Goal: Transaction & Acquisition: Purchase product/service

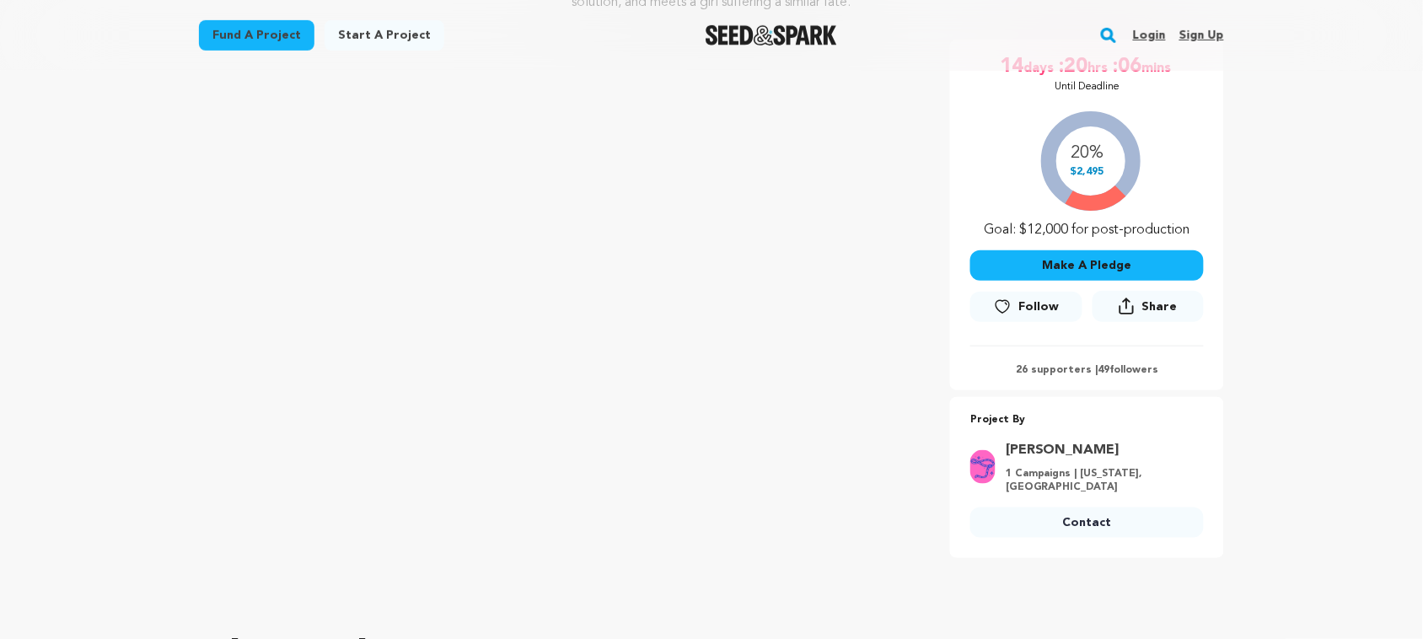
scroll to position [278, 0]
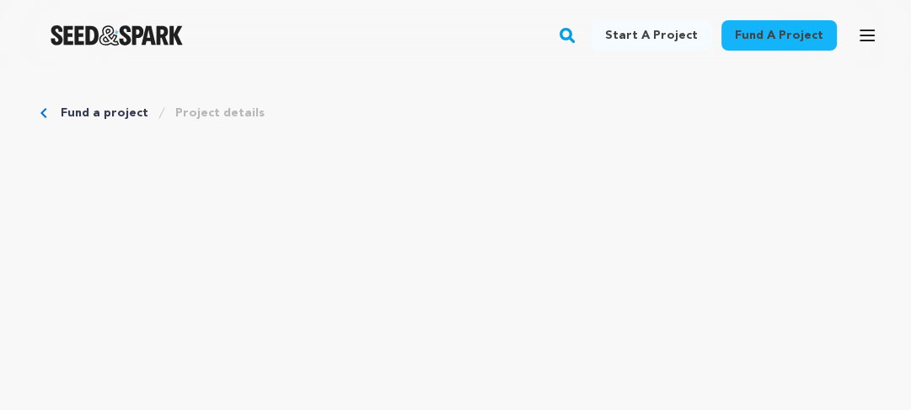
drag, startPoint x: 839, startPoint y: 4, endPoint x: 507, endPoint y: 64, distance: 337.6
click at [507, 64] on div "Fund a project Start a project Search Login Sign up Start a project" at bounding box center [455, 35] width 911 height 71
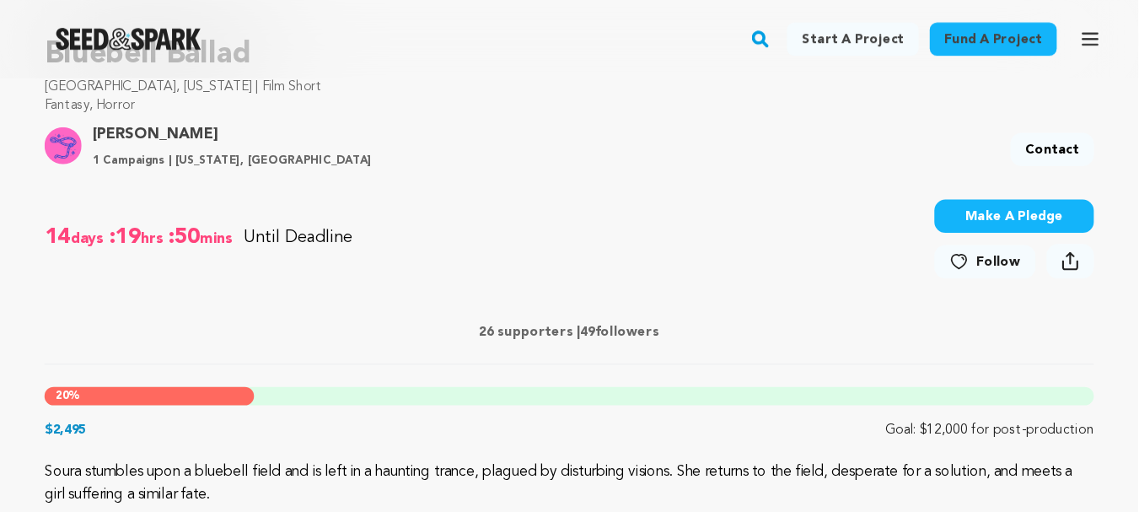
scroll to position [561, 0]
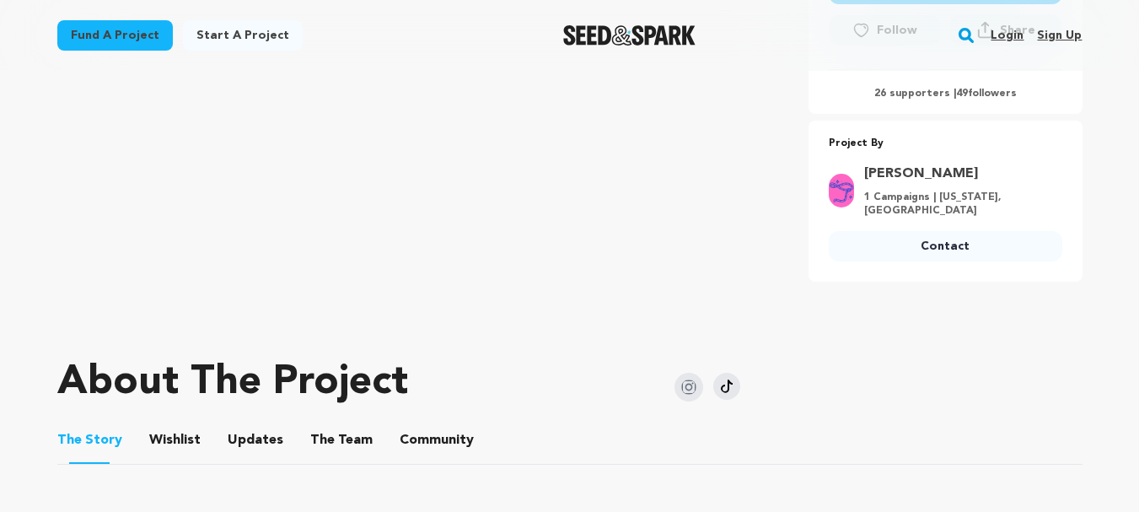
drag, startPoint x: 896, startPoint y: 2, endPoint x: 817, endPoint y: 316, distance: 324.3
click at [817, 316] on div at bounding box center [569, 322] width 1025 height 27
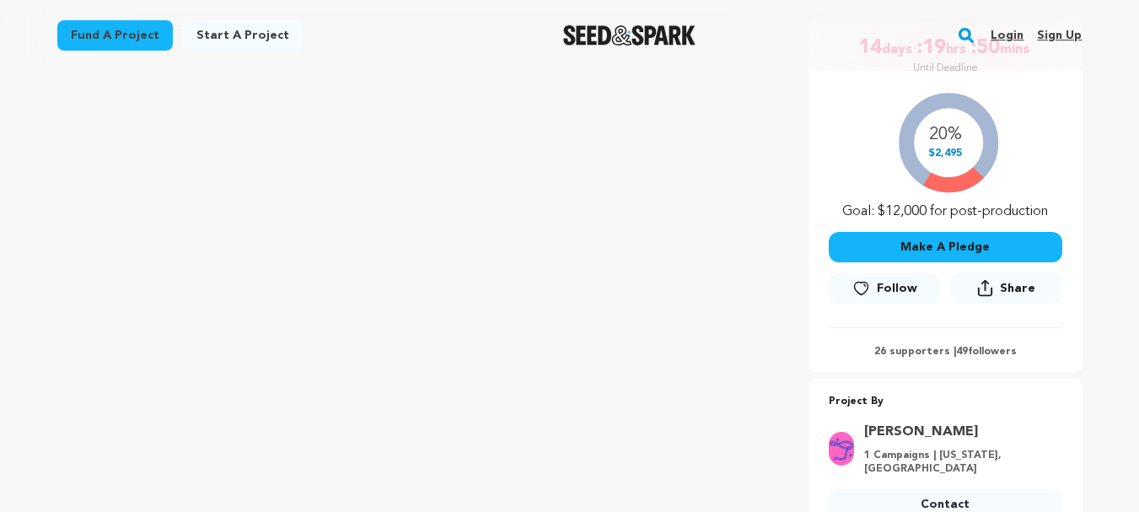
scroll to position [305, 0]
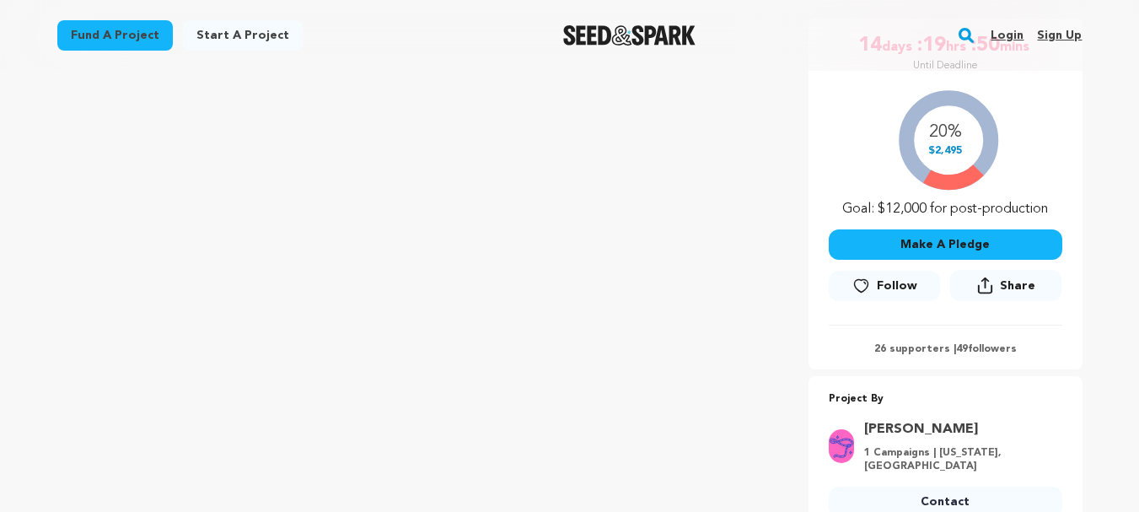
click at [926, 247] on button "Make A Pledge" at bounding box center [946, 244] width 234 height 30
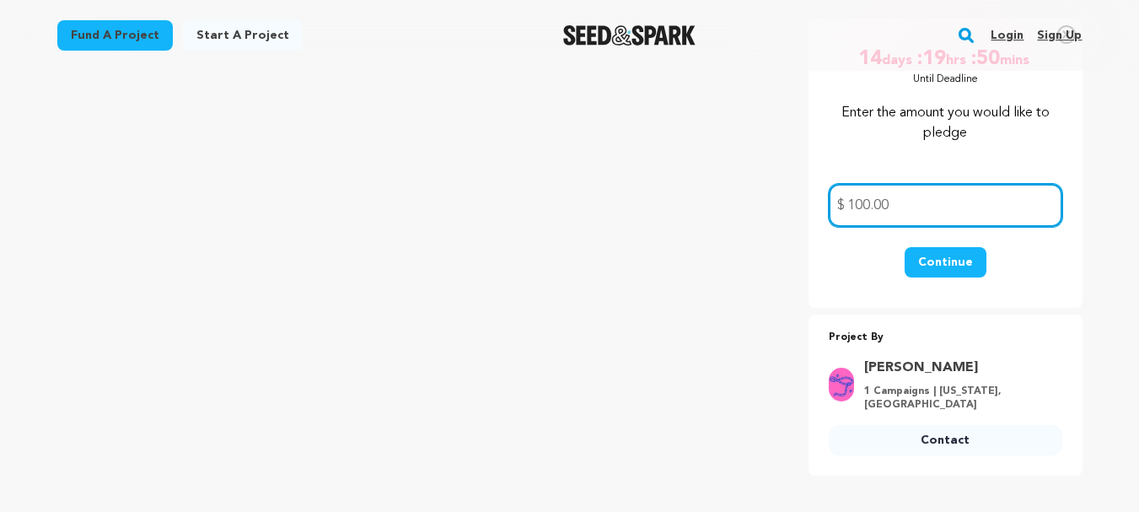
type input "100.00"
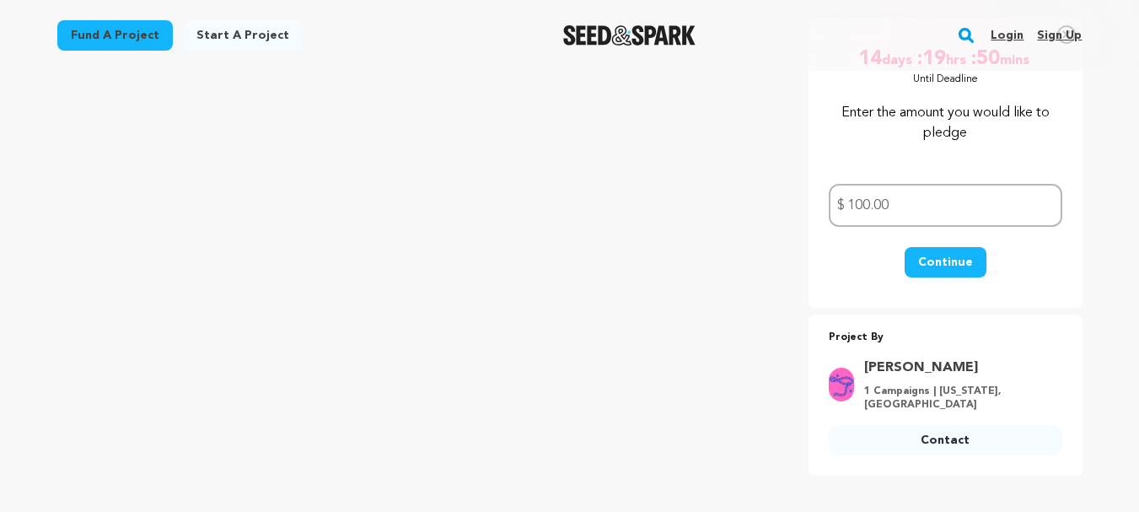
click at [943, 263] on button "Continue" at bounding box center [946, 262] width 82 height 30
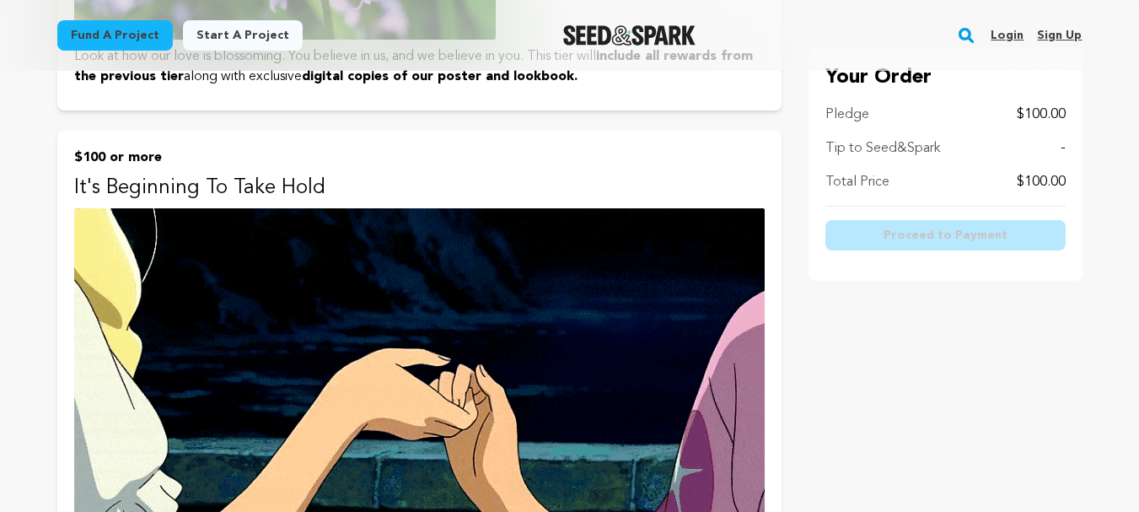
scroll to position [1425, 0]
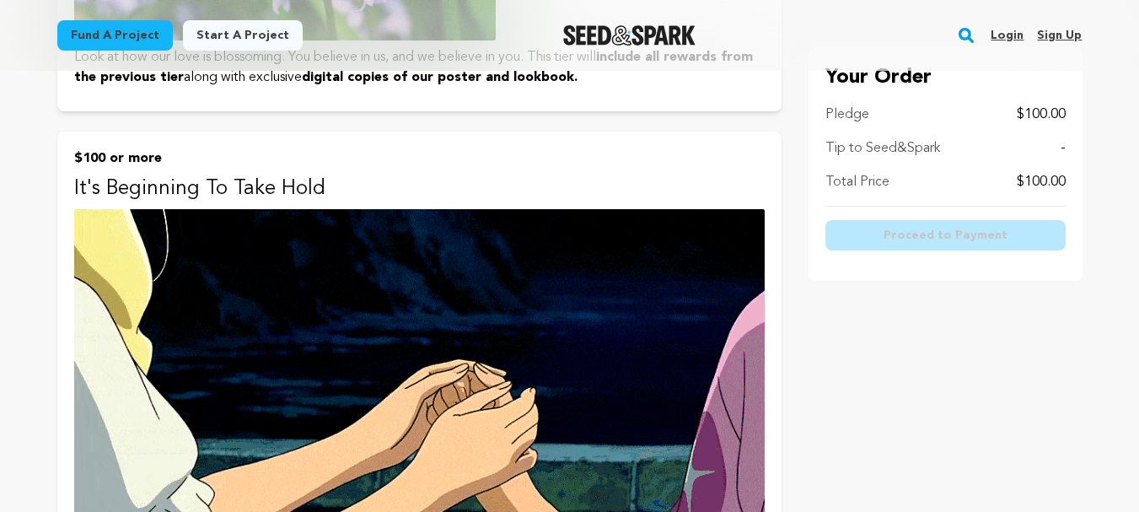
click at [133, 157] on p "$100 or more" at bounding box center [419, 158] width 691 height 20
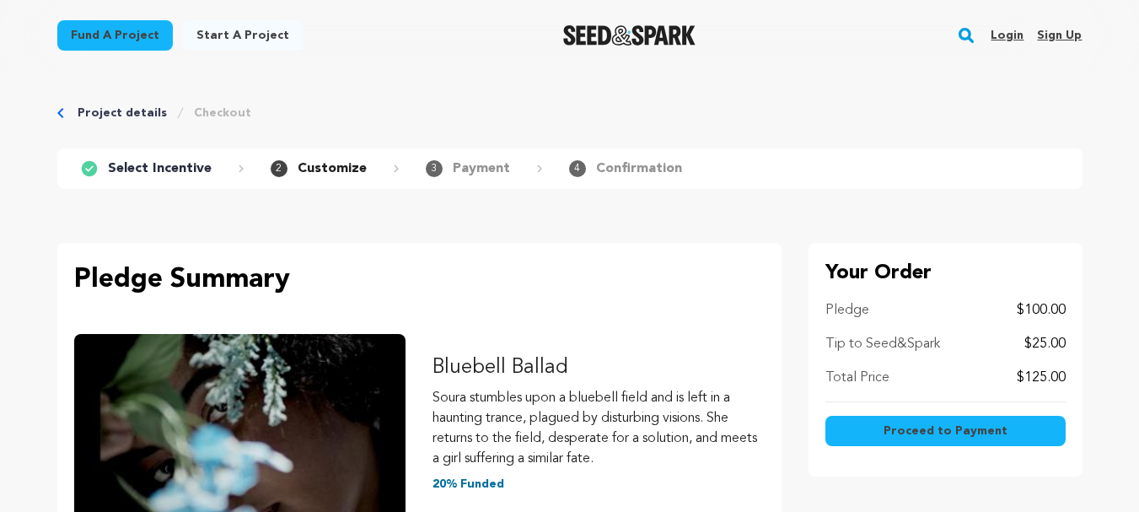
click at [881, 429] on button "Proceed to Payment" at bounding box center [945, 431] width 240 height 30
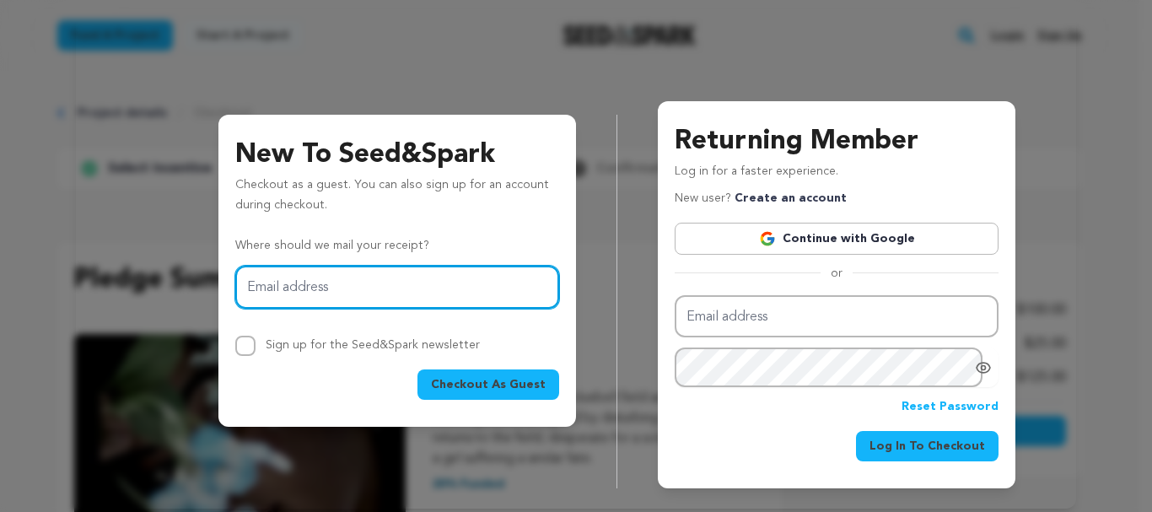
click at [301, 294] on input "Email address" at bounding box center [397, 287] width 324 height 43
click at [288, 286] on input "Msdom1984@gmail.com" at bounding box center [397, 287] width 324 height 43
type input "Msdom1984@gmail.com"
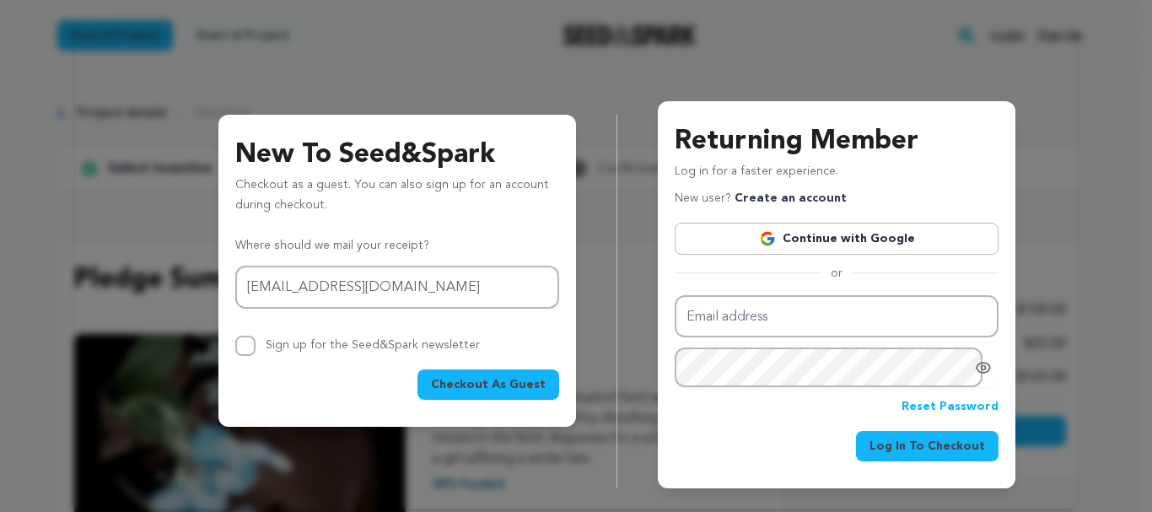
click at [458, 386] on span "Checkout As Guest" at bounding box center [488, 384] width 115 height 17
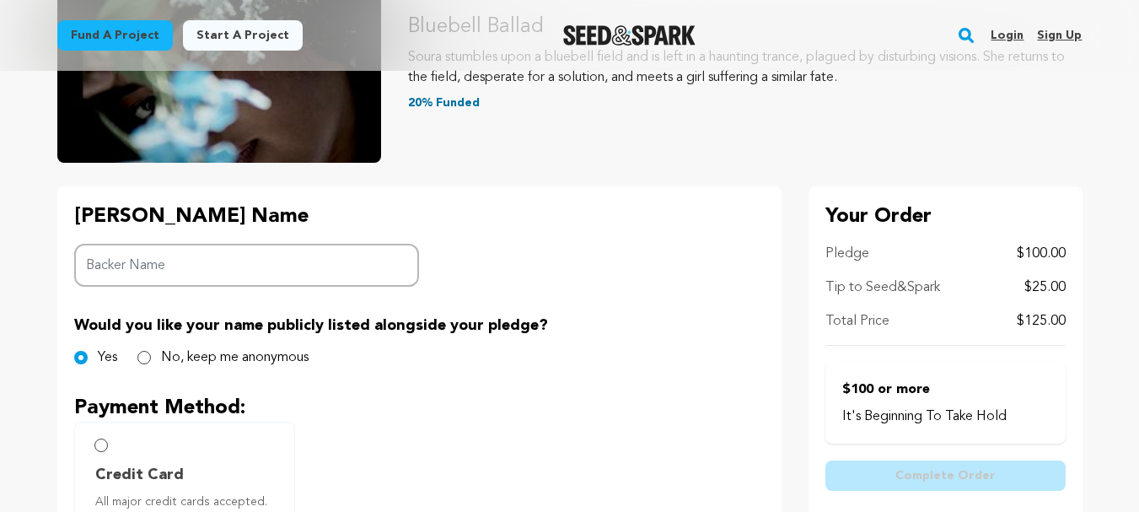
scroll to position [243, 0]
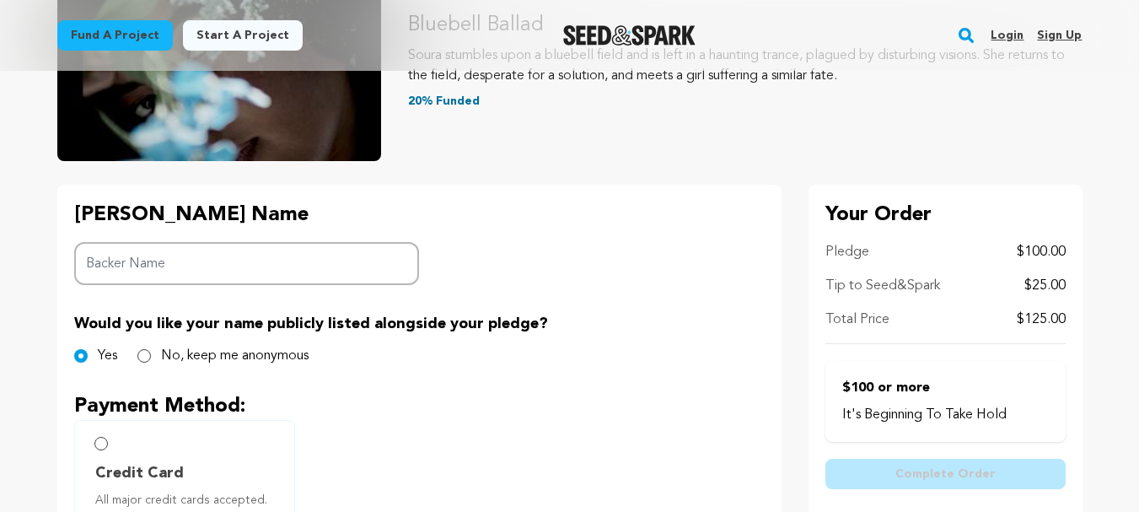
click at [182, 272] on input "Backer Name" at bounding box center [247, 263] width 346 height 43
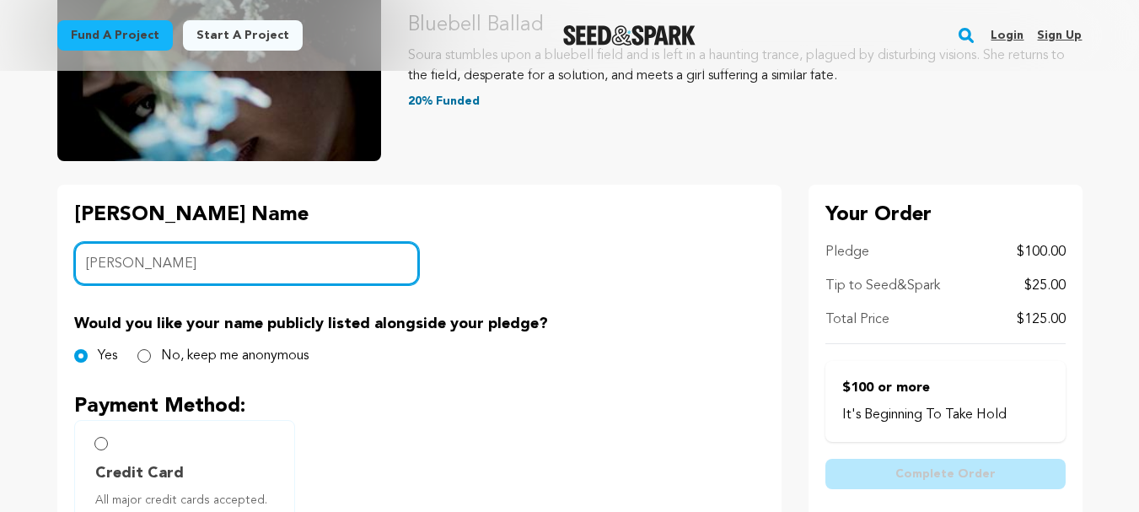
type input "[PERSON_NAME]"
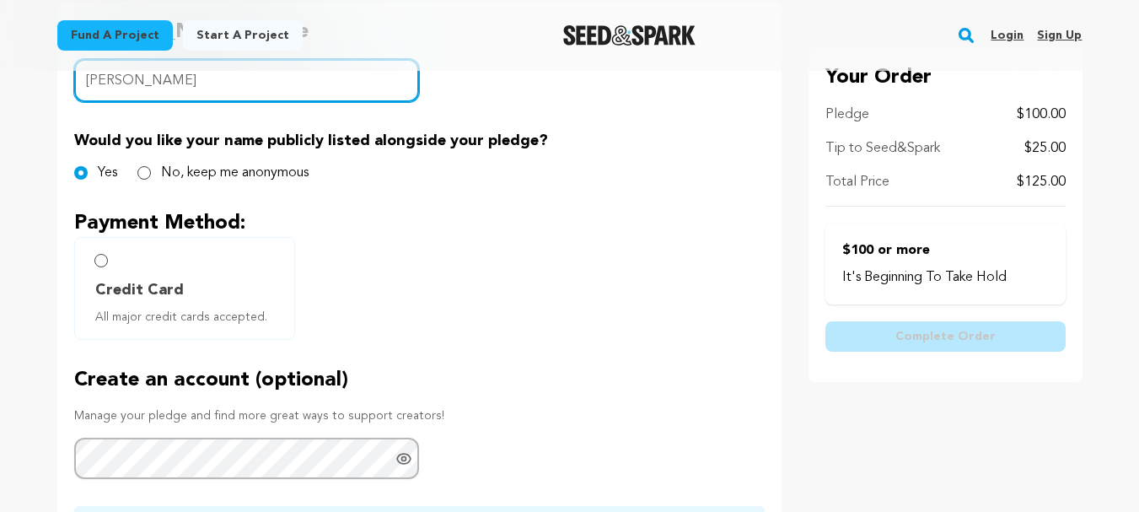
scroll to position [427, 0]
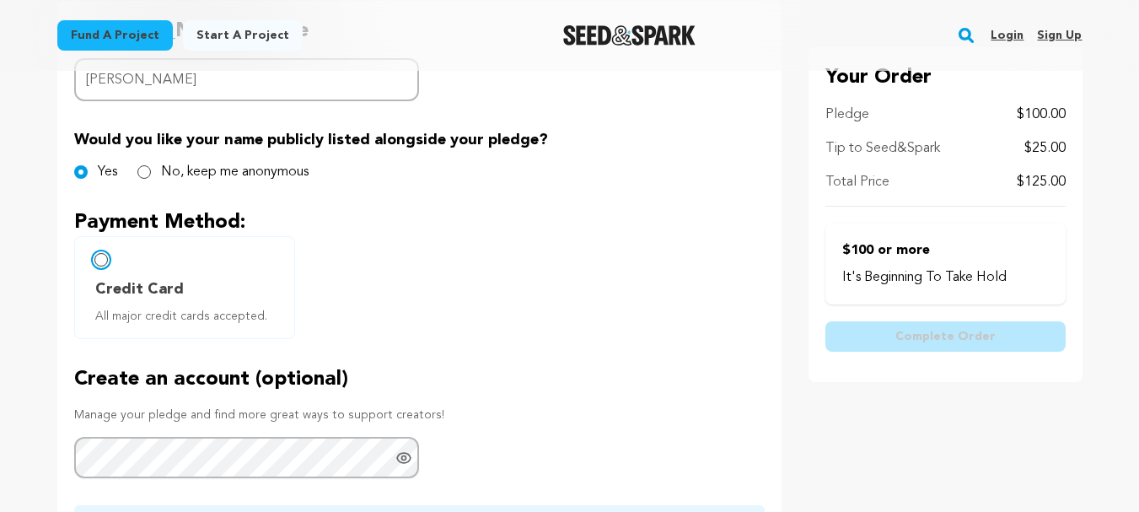
click at [99, 261] on input "Credit Card All major credit cards accepted." at bounding box center [100, 259] width 13 height 13
radio input "false"
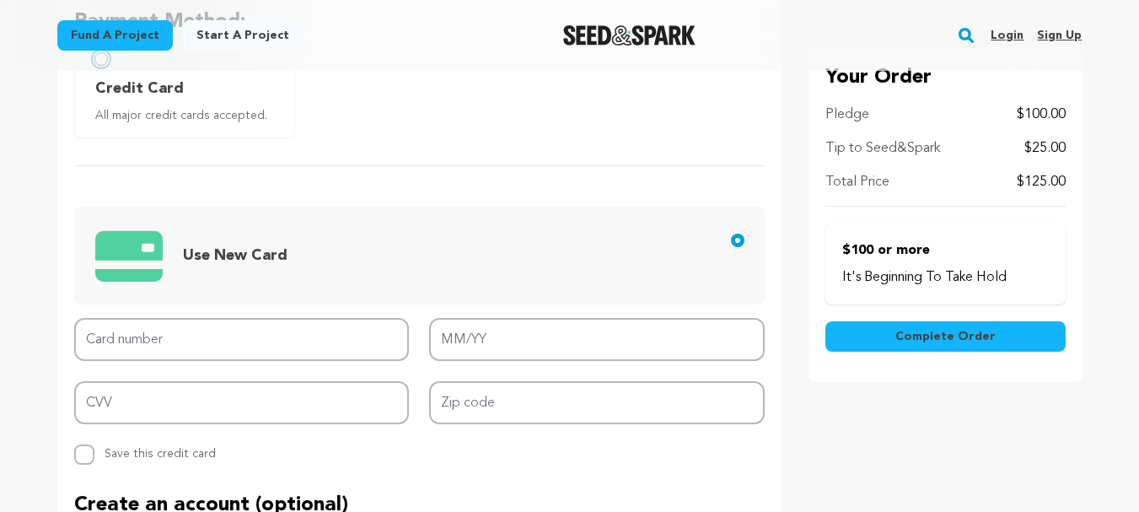
scroll to position [643, 0]
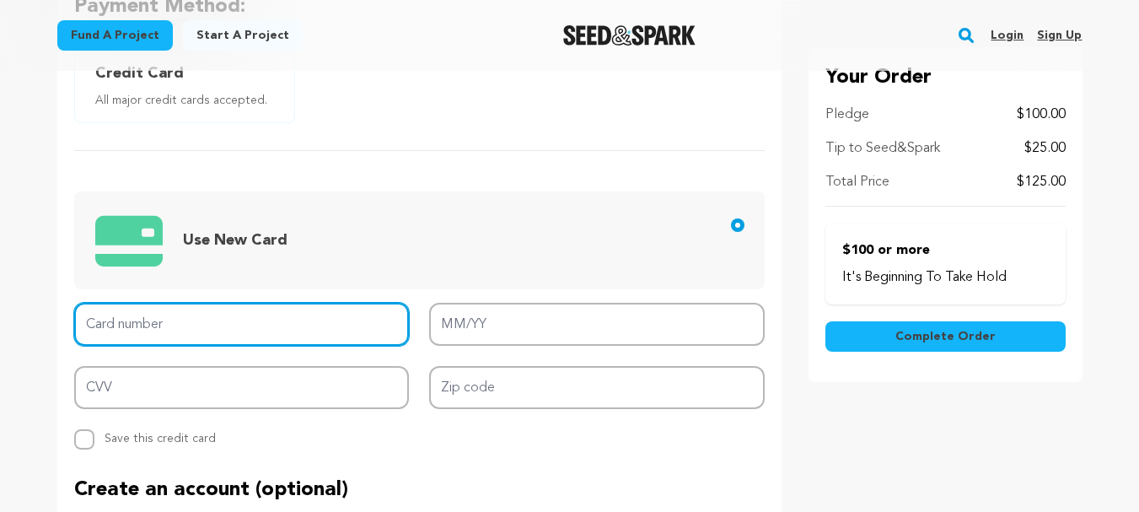
click at [308, 324] on input "Card number" at bounding box center [242, 324] width 336 height 43
type input "4900 6700 2857 1167"
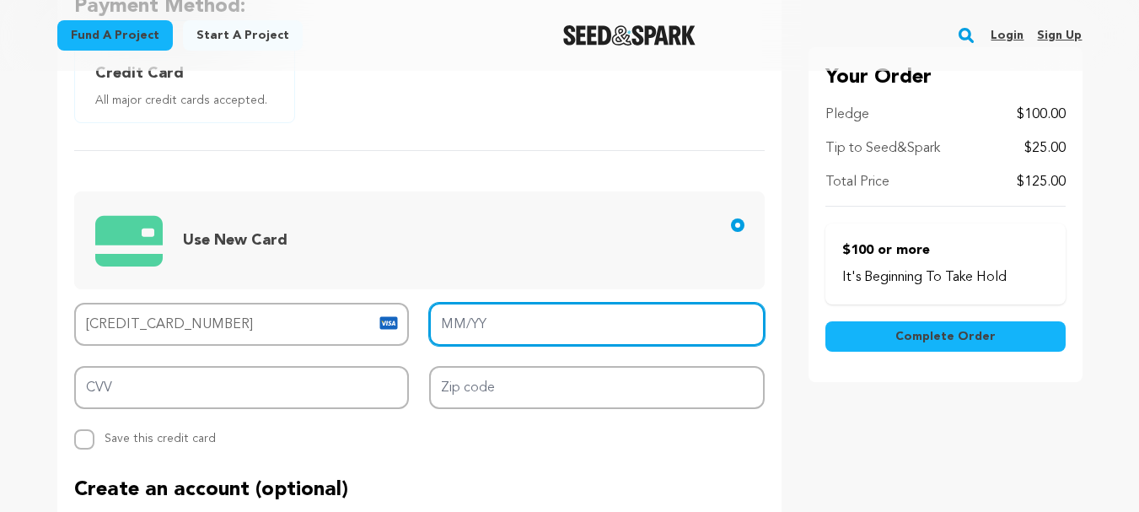
click at [470, 328] on input "MM/YY" at bounding box center [597, 324] width 336 height 43
type input "07/29"
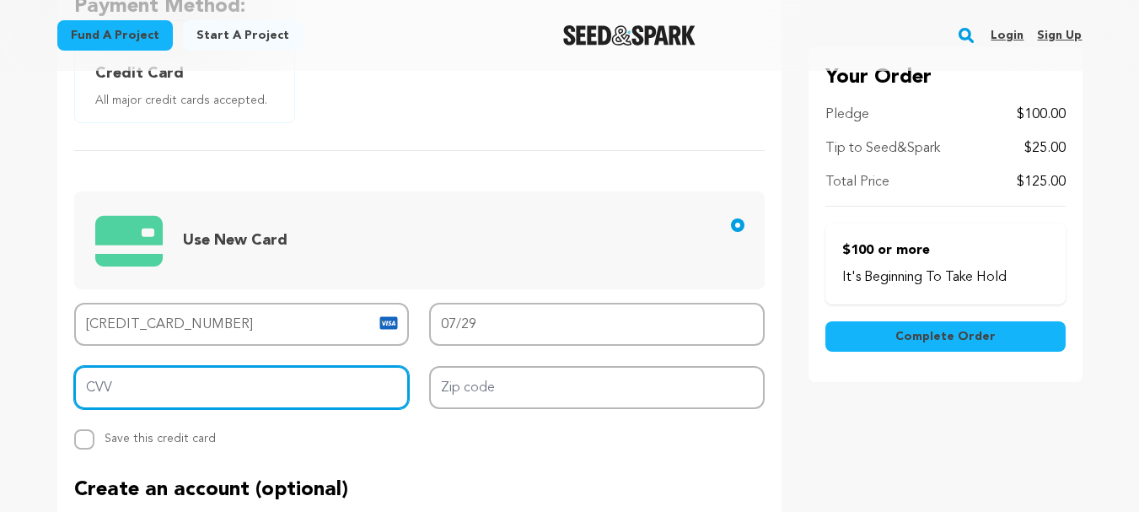
click at [263, 399] on input "CVV" at bounding box center [242, 387] width 336 height 43
type input "574"
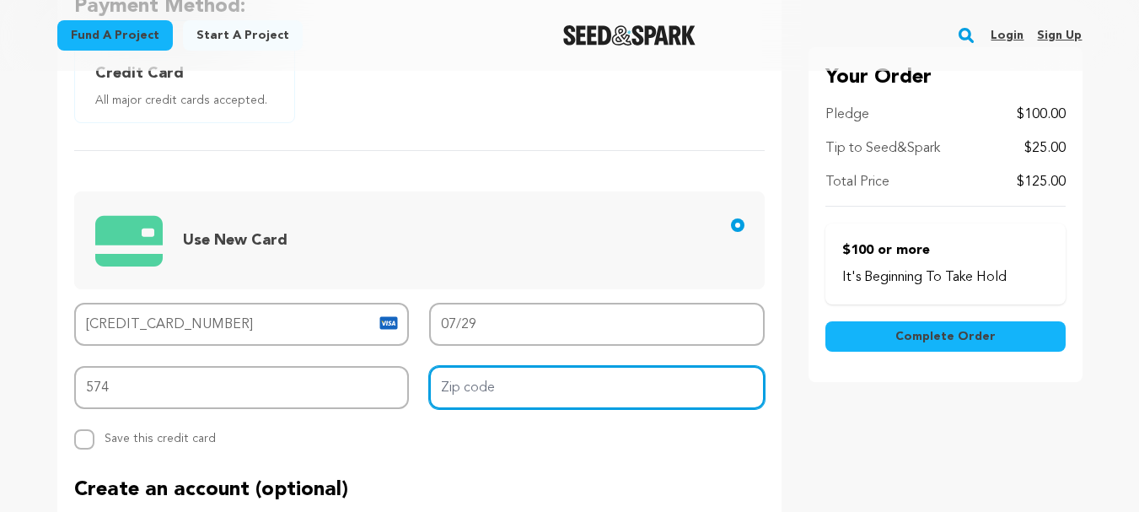
click at [468, 388] on input "Zip code" at bounding box center [597, 387] width 336 height 43
type input "20124"
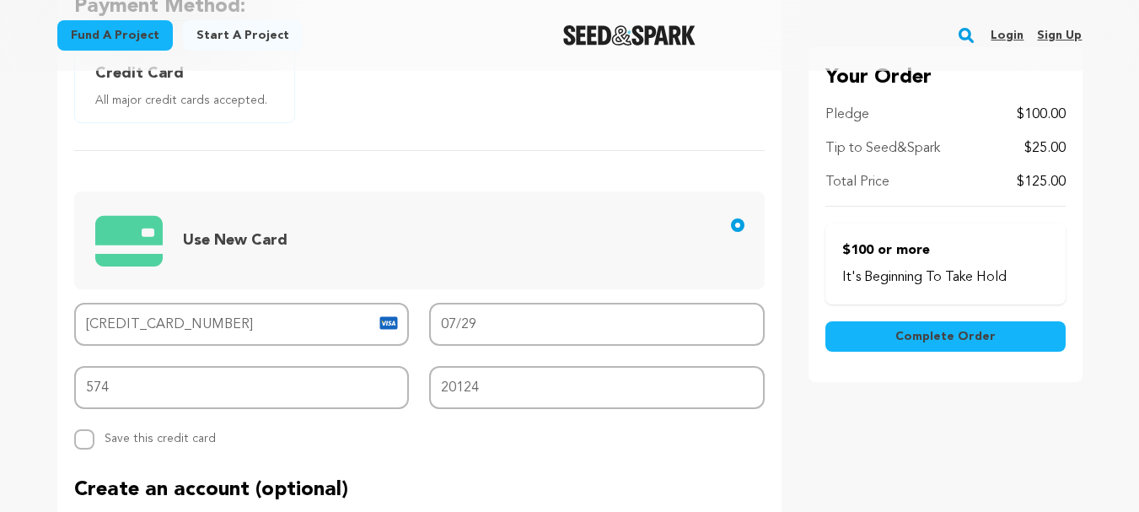
click at [540, 438] on div "Card number 4900 6700 2857 1167 MM/YY 07/29 CVV 574 Zip code 20124 Replace save…" at bounding box center [419, 376] width 691 height 147
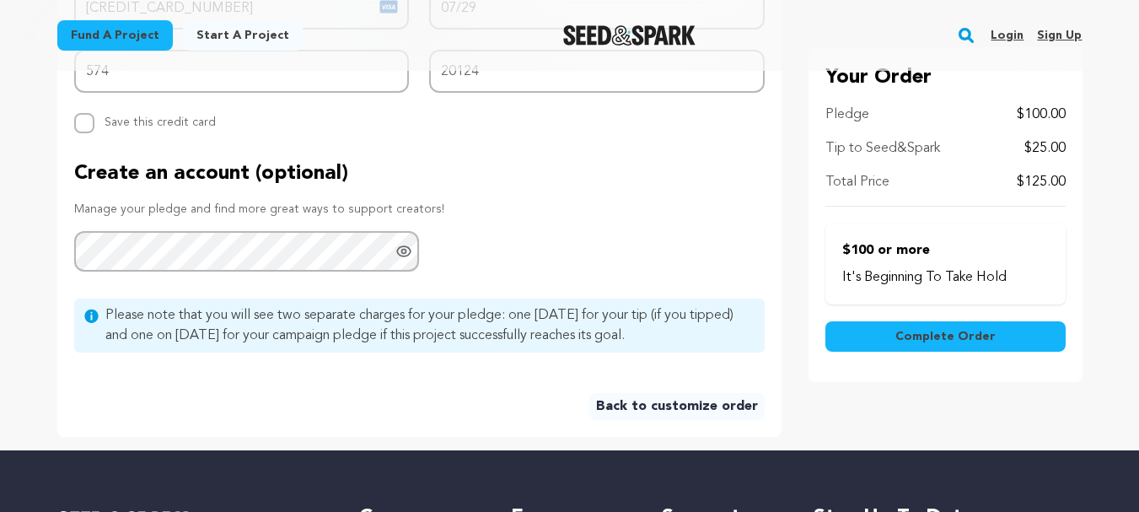
scroll to position [958, 0]
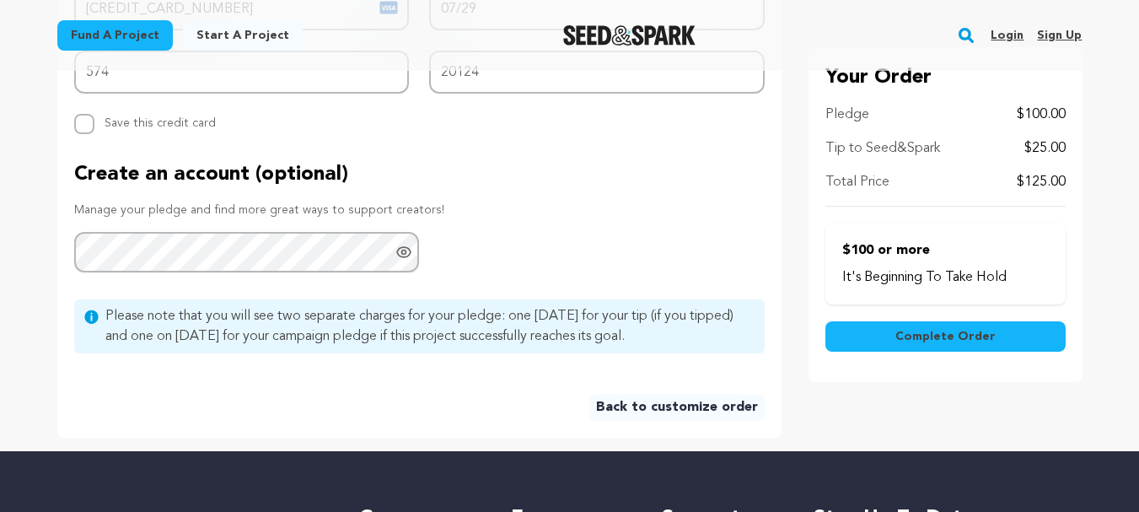
click at [624, 408] on link "Back to customize order" at bounding box center [676, 407] width 175 height 27
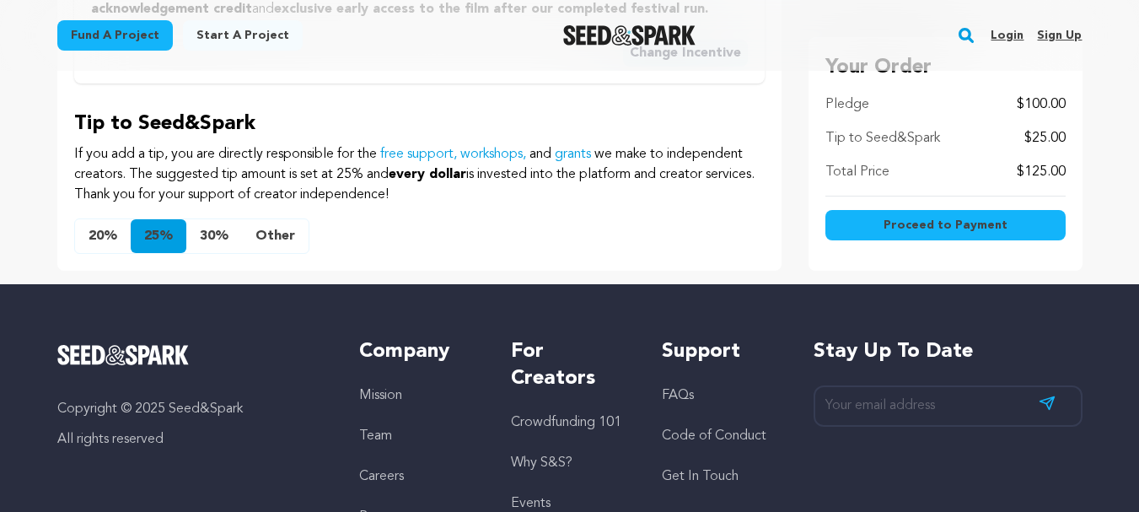
scroll to position [1003, 0]
click at [278, 236] on button "Other" at bounding box center [275, 235] width 67 height 34
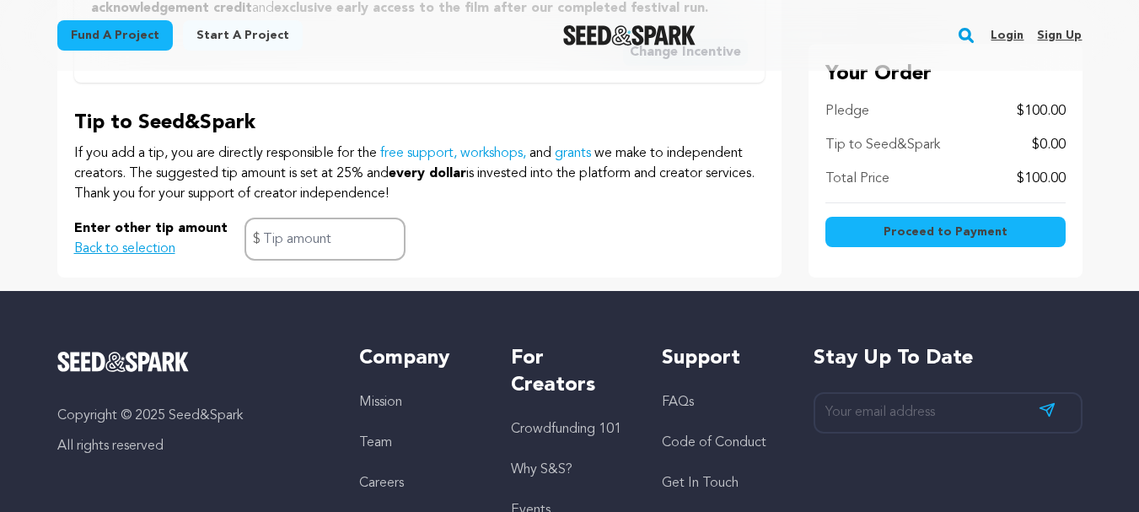
click at [154, 255] on button "Back to selection" at bounding box center [124, 249] width 101 height 20
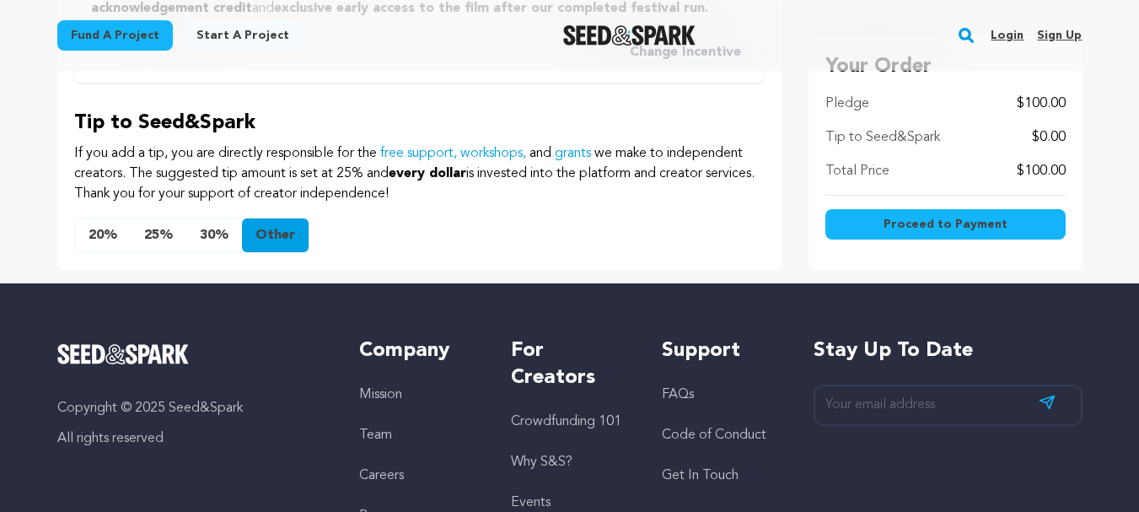
click at [266, 236] on button "Other" at bounding box center [275, 235] width 67 height 34
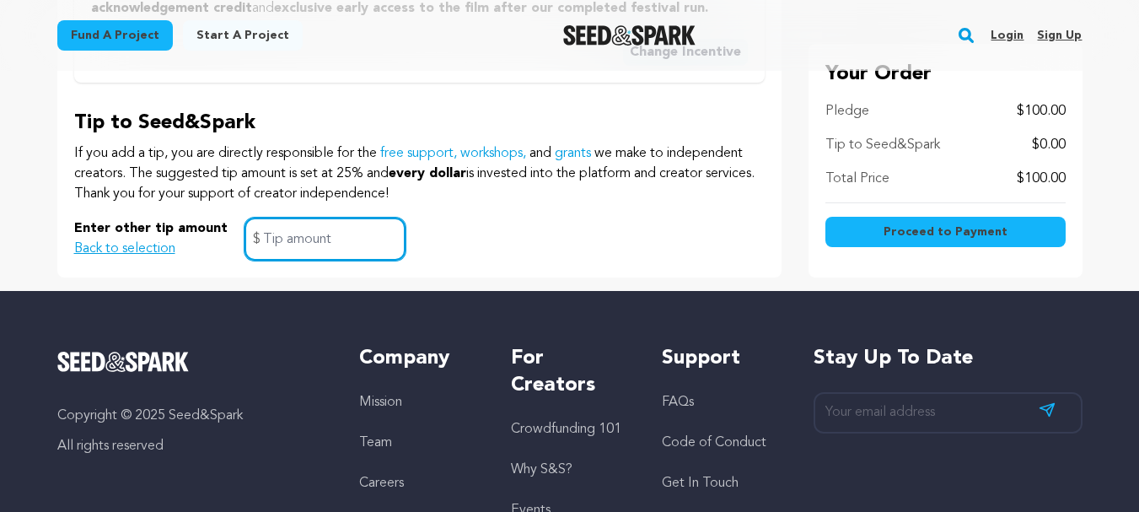
click at [271, 239] on input "text" at bounding box center [325, 239] width 161 height 43
type input "0"
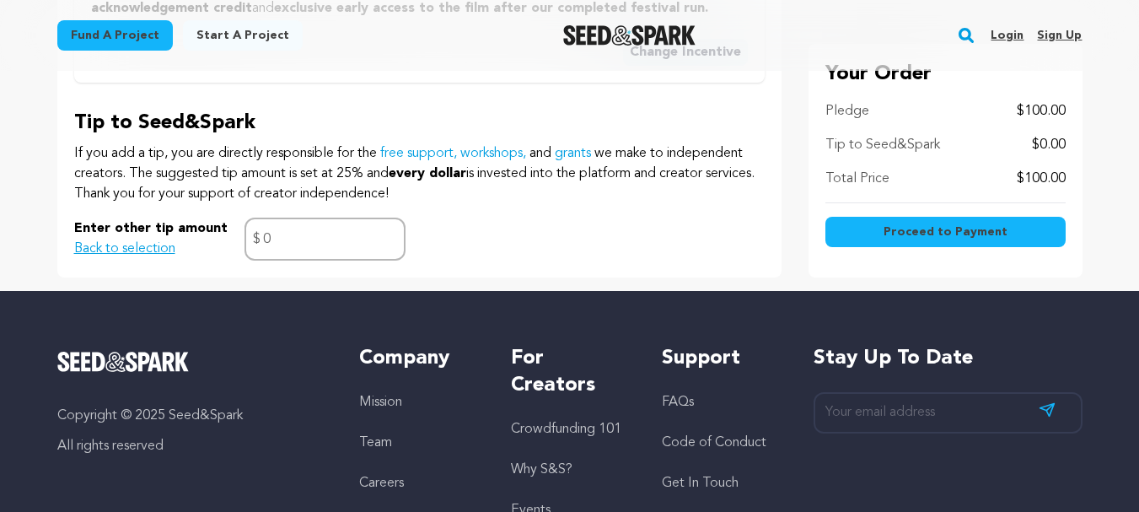
click at [494, 235] on div "Enter other tip amount Back to selection 0 $" at bounding box center [419, 239] width 691 height 43
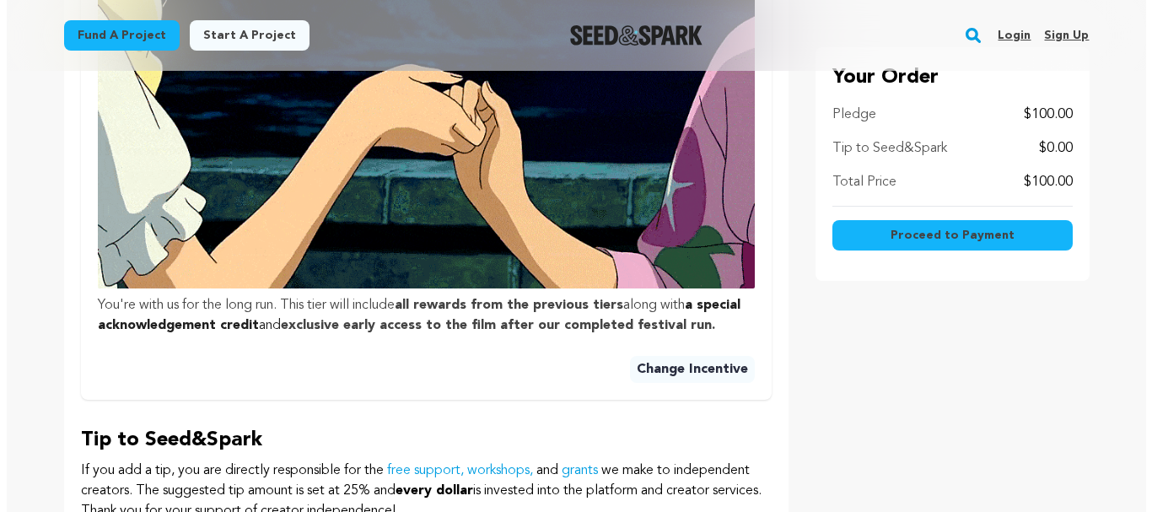
scroll to position [682, 0]
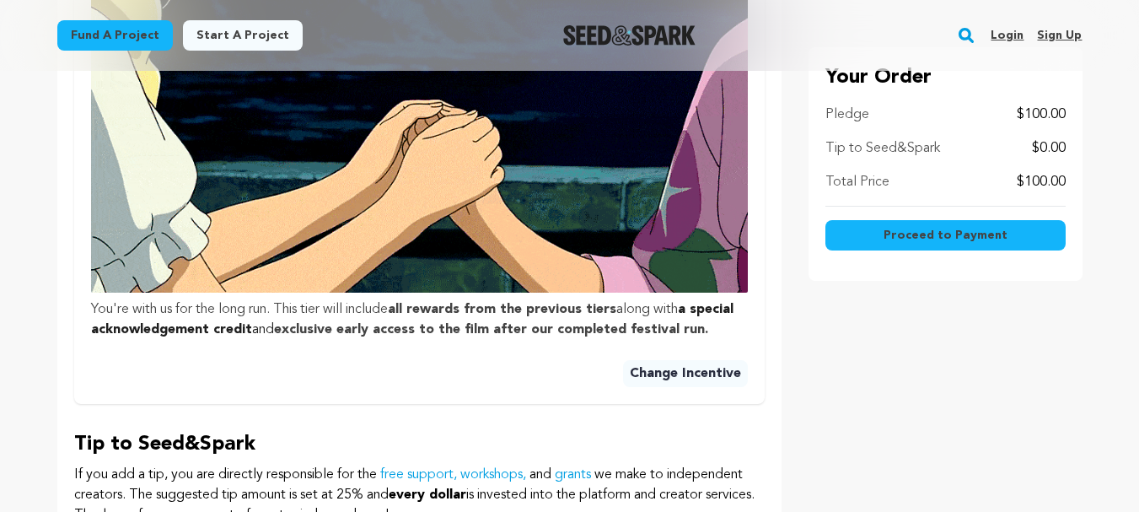
click at [867, 236] on button "Proceed to Payment" at bounding box center [945, 235] width 240 height 30
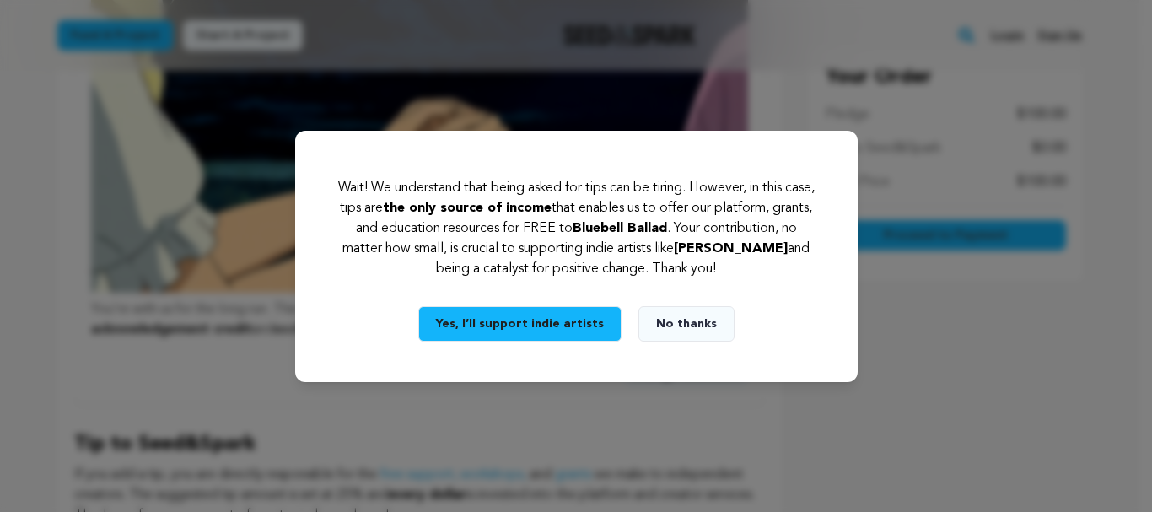
click at [681, 320] on button "No thanks" at bounding box center [686, 323] width 96 height 35
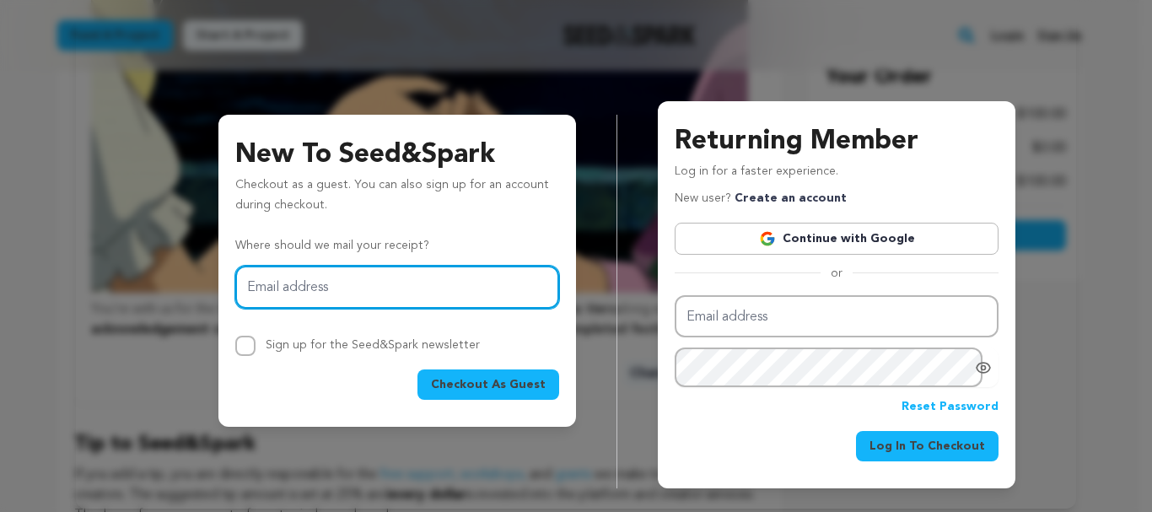
click at [374, 292] on input "Email address" at bounding box center [397, 287] width 324 height 43
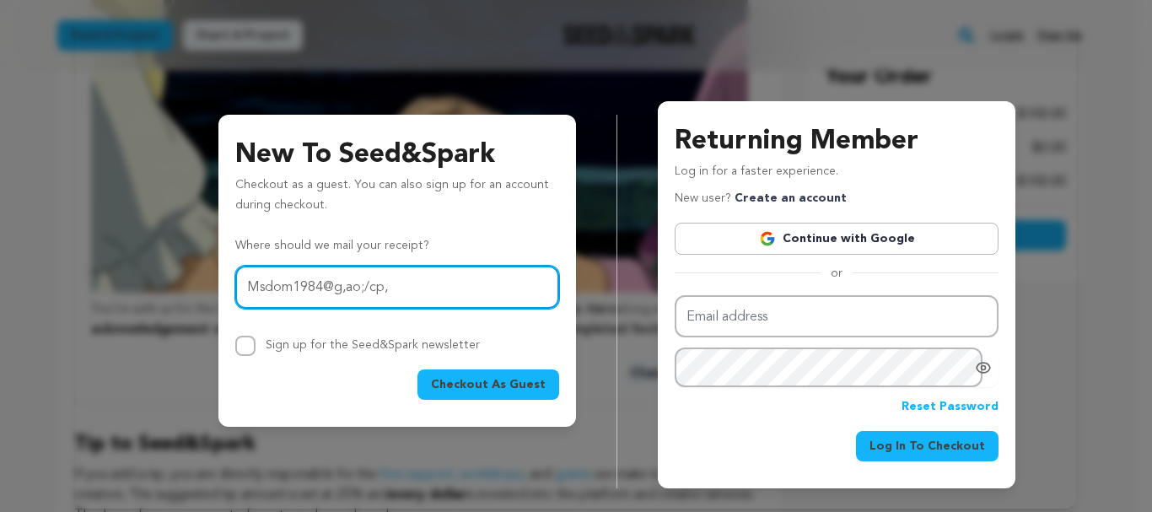
click at [374, 293] on input "Msdom1984@g,ao;/cp," at bounding box center [397, 287] width 324 height 43
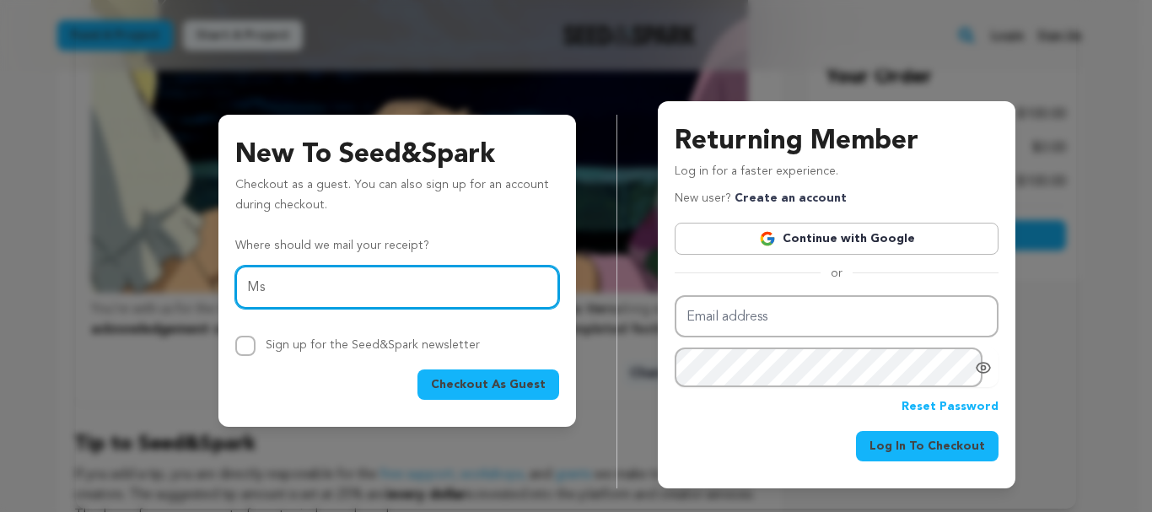
type input "M"
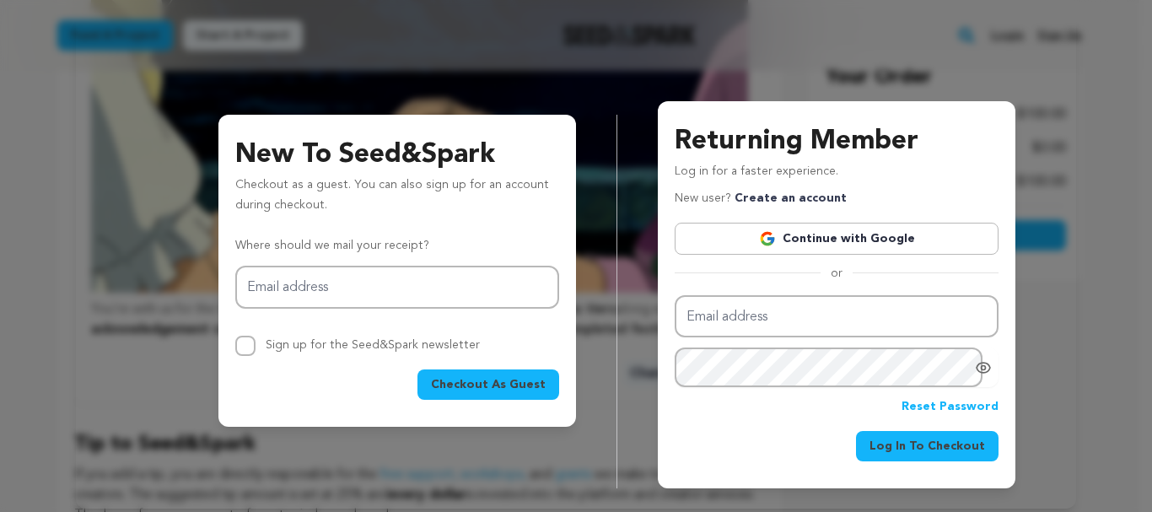
click at [584, 81] on div "New To Seed&Spark Checkout as a guest. You can also sign up for an account duri…" at bounding box center [576, 281] width 960 height 414
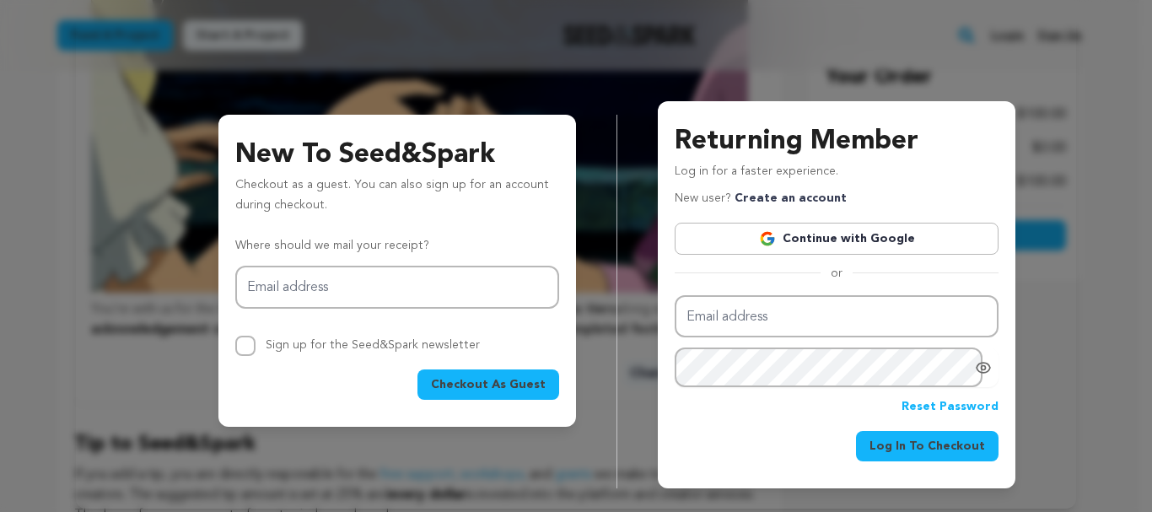
scroll to position [0, 0]
